Goal: Task Accomplishment & Management: Complete application form

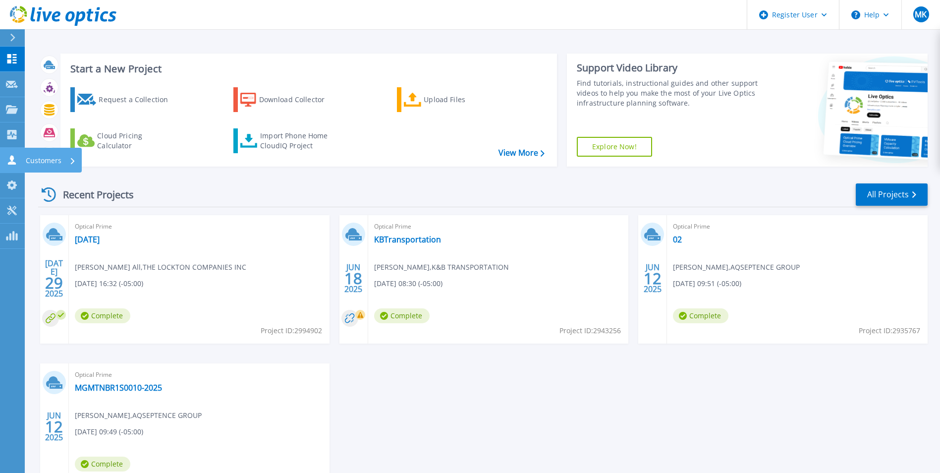
click at [17, 156] on icon at bounding box center [12, 159] width 12 height 9
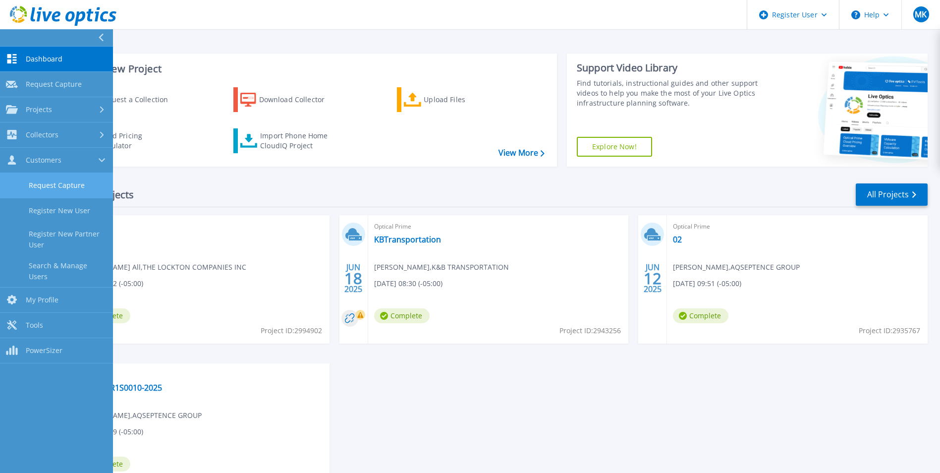
click at [72, 188] on link "Request Capture" at bounding box center [56, 185] width 113 height 25
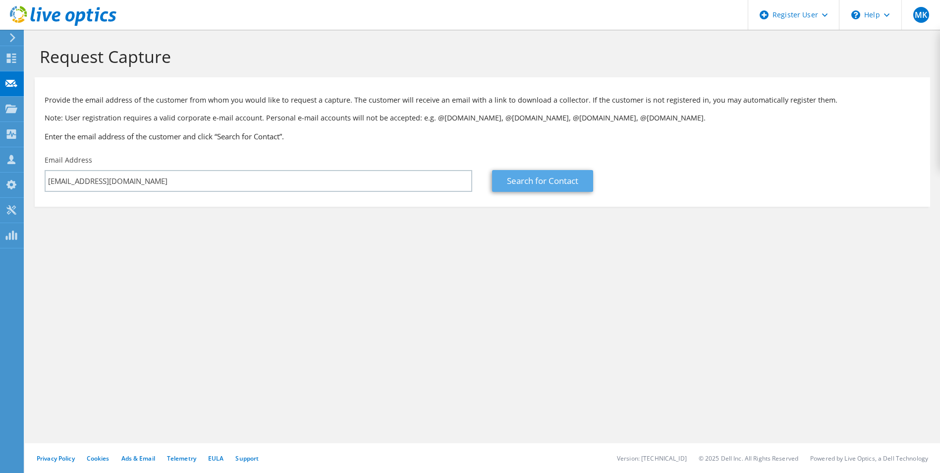
type input "[EMAIL_ADDRESS][DOMAIN_NAME]"
click at [533, 182] on link "Search for Contact" at bounding box center [542, 181] width 101 height 22
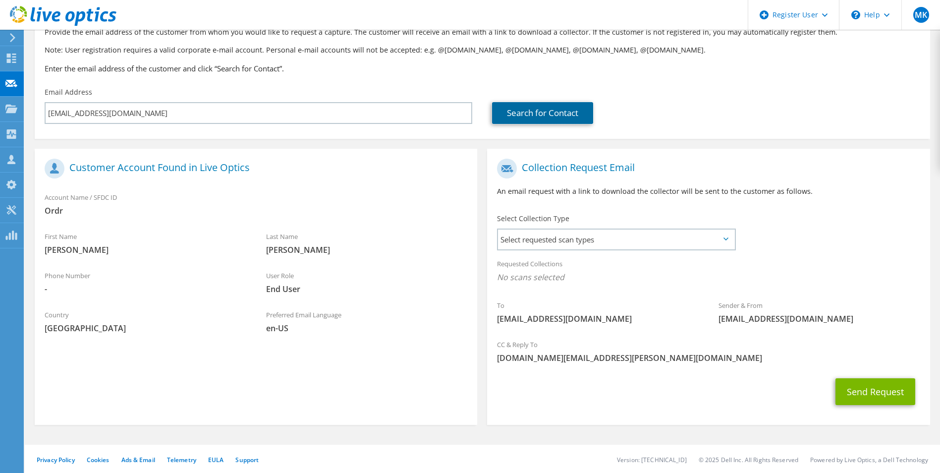
scroll to position [69, 0]
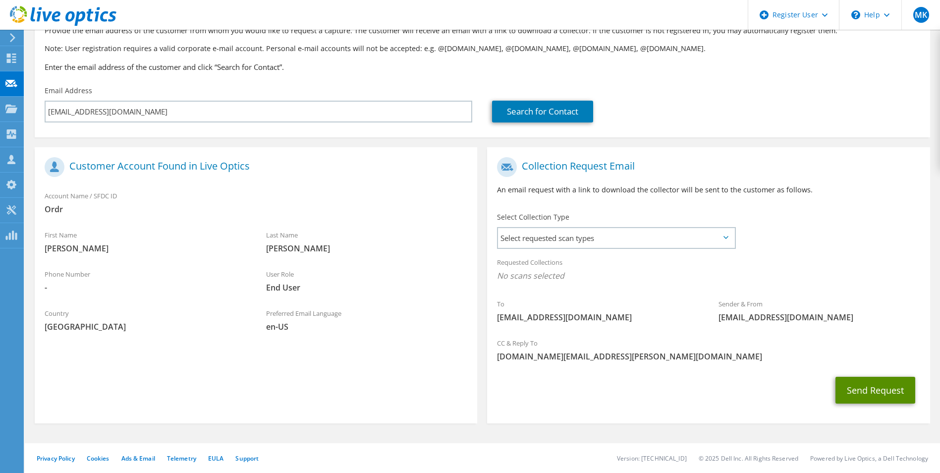
click at [862, 386] on button "Send Request" at bounding box center [875, 390] width 80 height 27
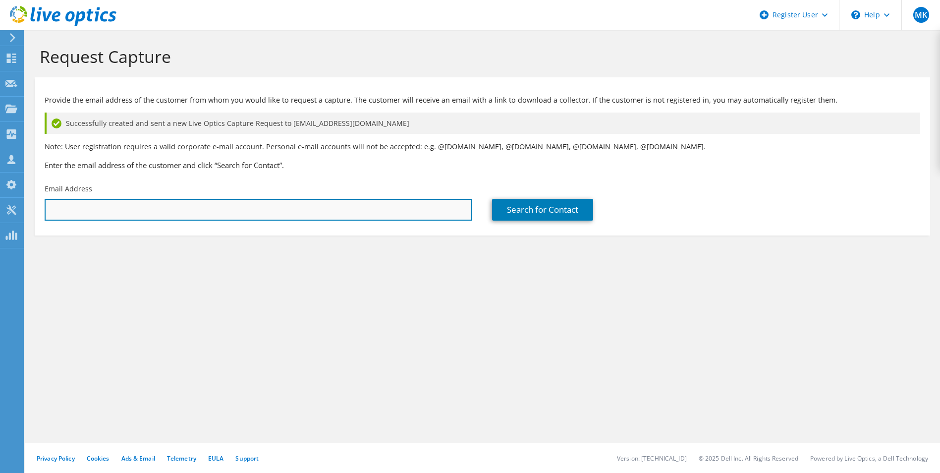
drag, startPoint x: 470, startPoint y: 204, endPoint x: 451, endPoint y: 204, distance: 18.8
click at [470, 204] on input "text" at bounding box center [259, 210] width 428 height 22
paste input "[EMAIL_ADDRESS][DOMAIN_NAME]"
type input "[EMAIL_ADDRESS][DOMAIN_NAME]"
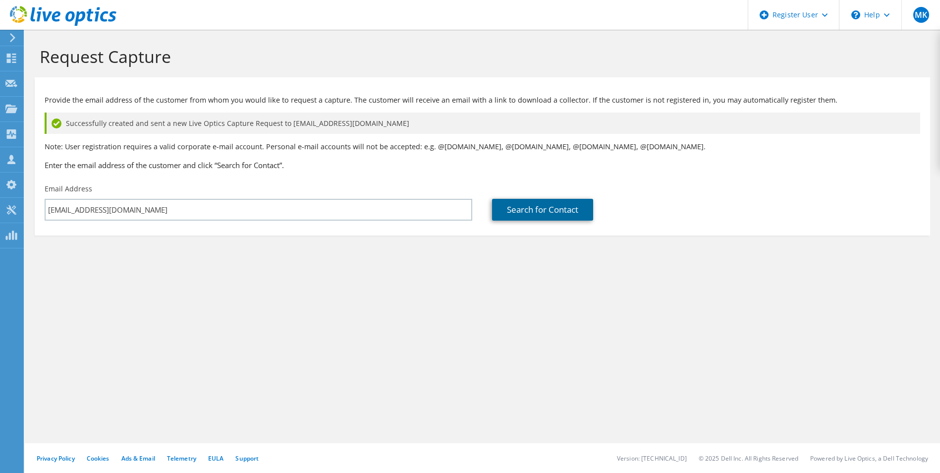
click at [575, 217] on link "Search for Contact" at bounding box center [542, 210] width 101 height 22
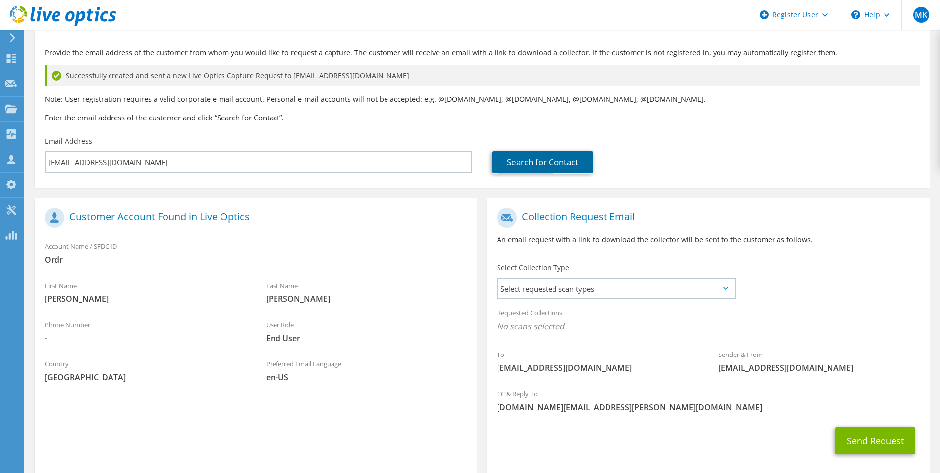
scroll to position [98, 0]
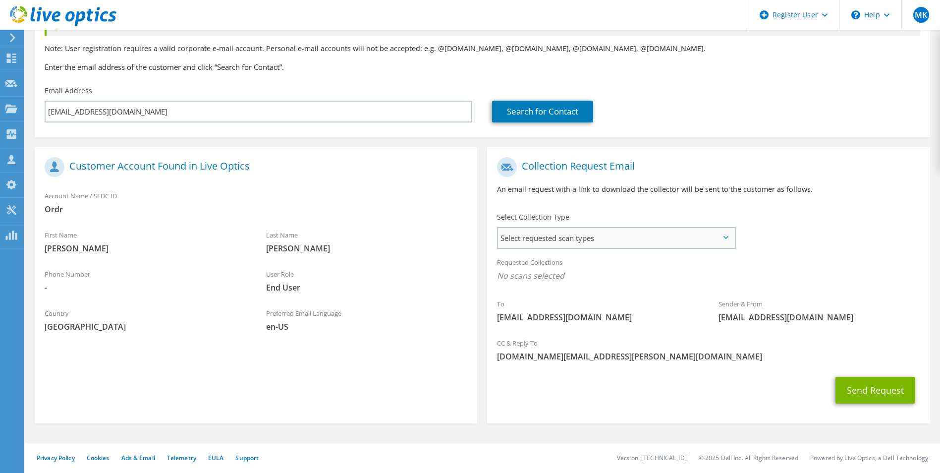
click at [612, 233] on span "Select requested scan types" at bounding box center [616, 238] width 236 height 20
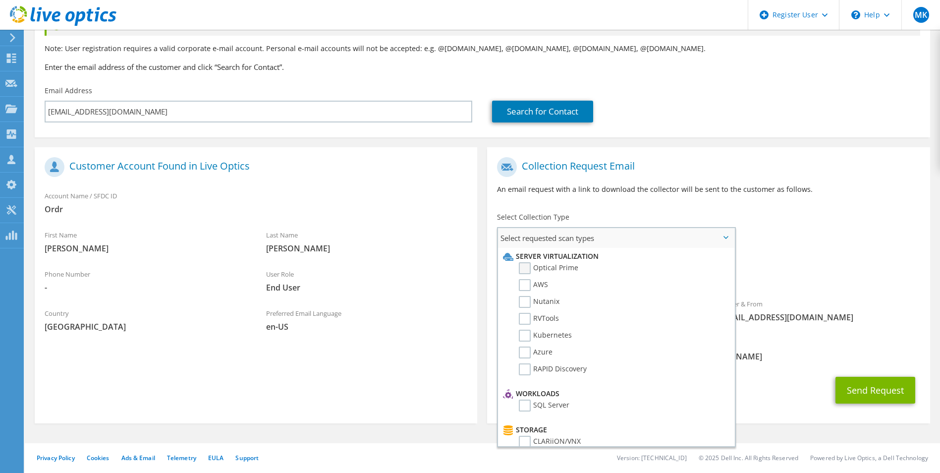
click at [567, 272] on label "Optical Prime" at bounding box center [548, 268] width 59 height 12
click at [0, 0] on input "Optical Prime" at bounding box center [0, 0] width 0 height 0
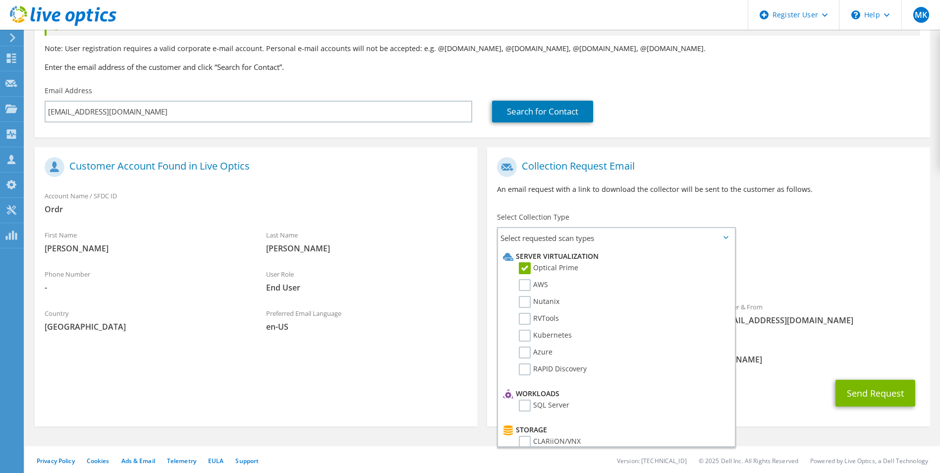
click at [838, 330] on div "Sender & From liveoptics@liveoptics.com" at bounding box center [819, 315] width 221 height 39
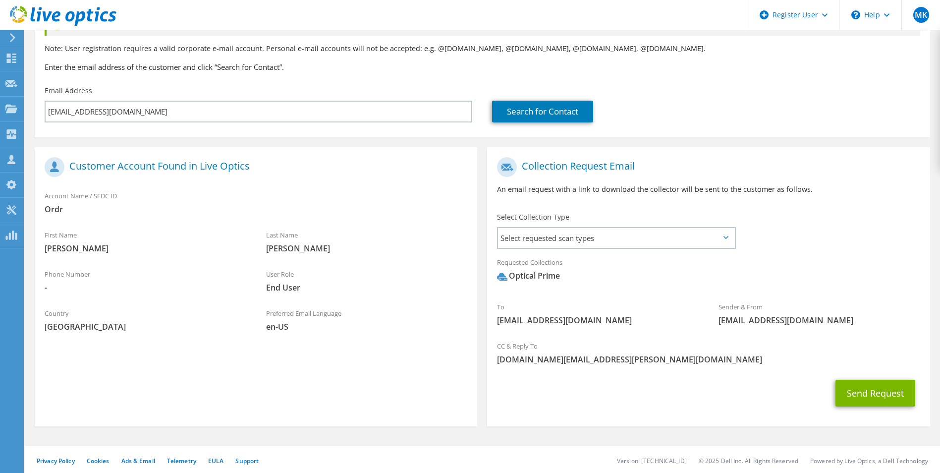
click at [641, 249] on div "Select Collection Type Select requested scan types Server Virtualization Optica…" at bounding box center [616, 229] width 258 height 45
click at [859, 394] on button "Send Request" at bounding box center [875, 393] width 80 height 27
